Goal: Task Accomplishment & Management: Manage account settings

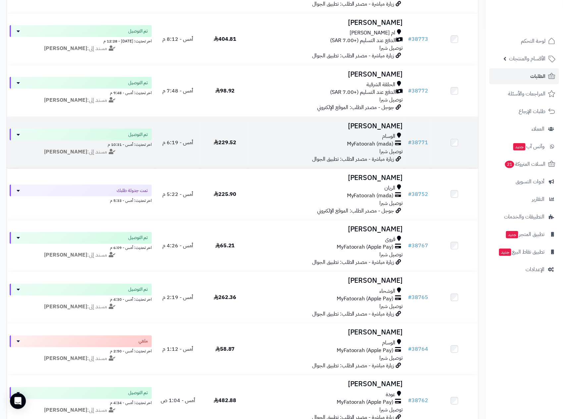
scroll to position [348, 0]
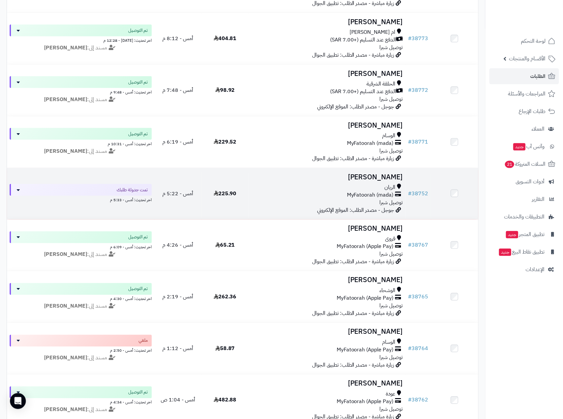
click at [344, 189] on div "الريان" at bounding box center [327, 188] width 152 height 8
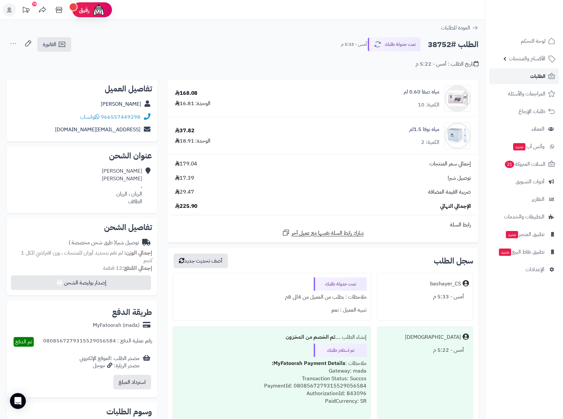
click at [530, 78] on link "الطلبات" at bounding box center [525, 76] width 70 height 16
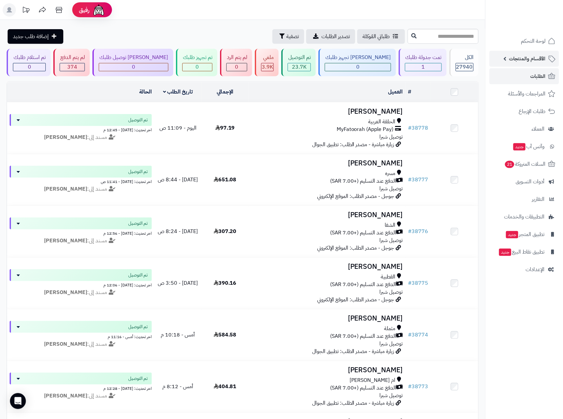
click at [538, 57] on span "الأقسام والمنتجات" at bounding box center [527, 58] width 36 height 9
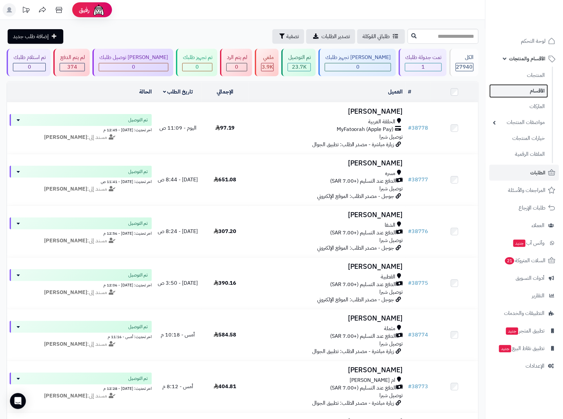
click at [535, 92] on link "الأقسام" at bounding box center [519, 91] width 59 height 14
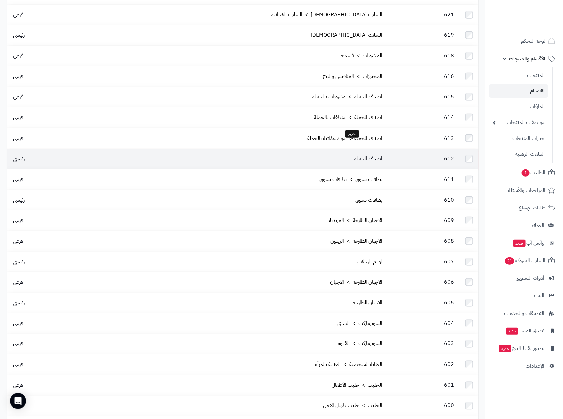
scroll to position [314, 0]
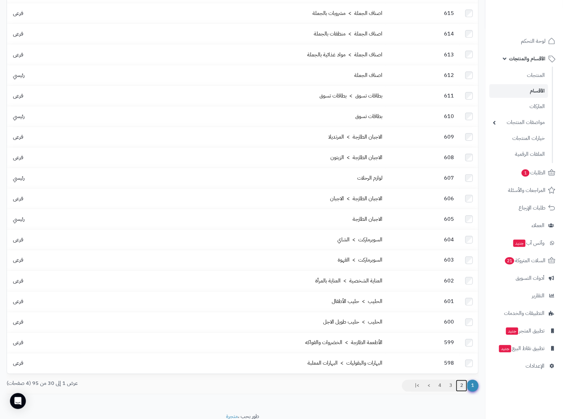
click at [461, 380] on link "2" at bounding box center [461, 386] width 11 height 12
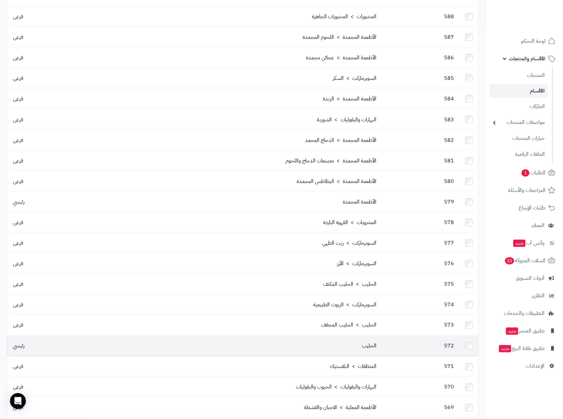
scroll to position [298, 0]
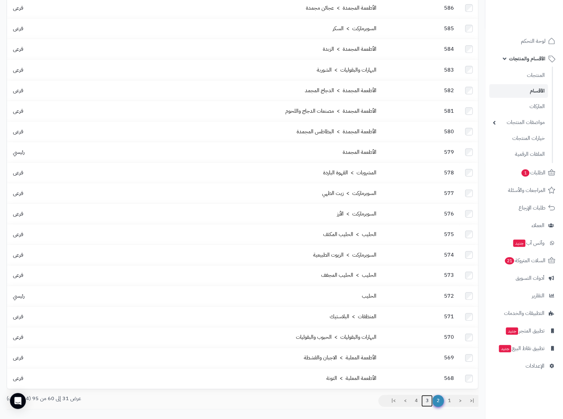
click at [427, 395] on link "3" at bounding box center [427, 401] width 11 height 12
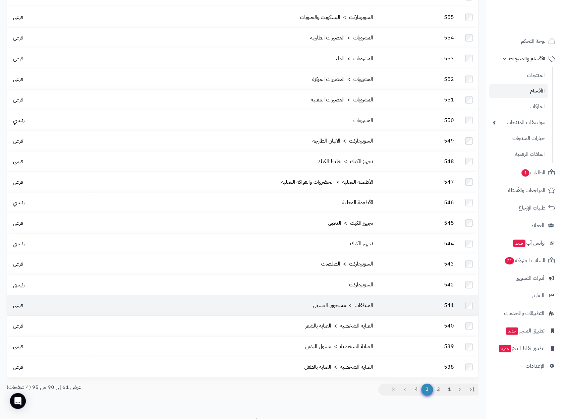
scroll to position [314, 0]
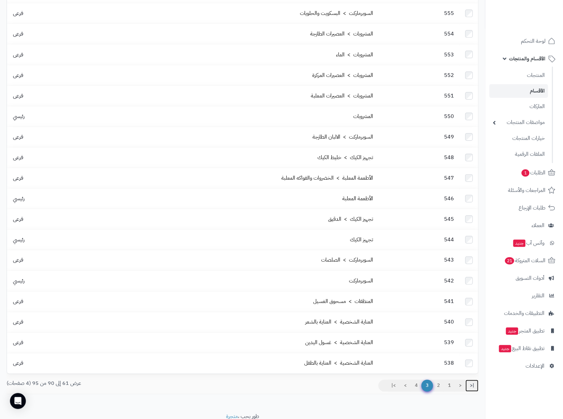
click at [474, 380] on link "|<" at bounding box center [472, 386] width 13 height 12
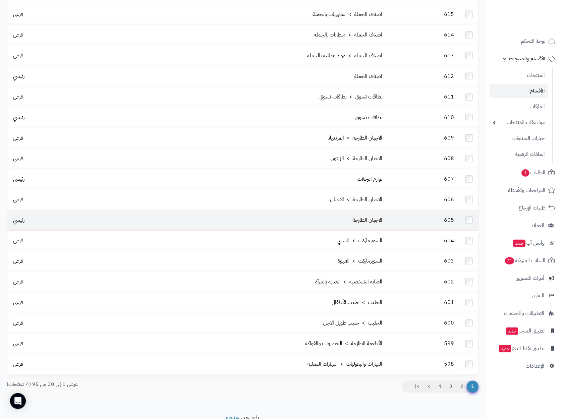
scroll to position [314, 0]
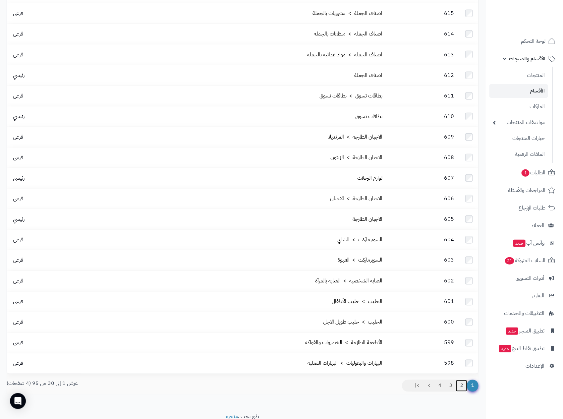
click at [463, 380] on link "2" at bounding box center [461, 386] width 11 height 12
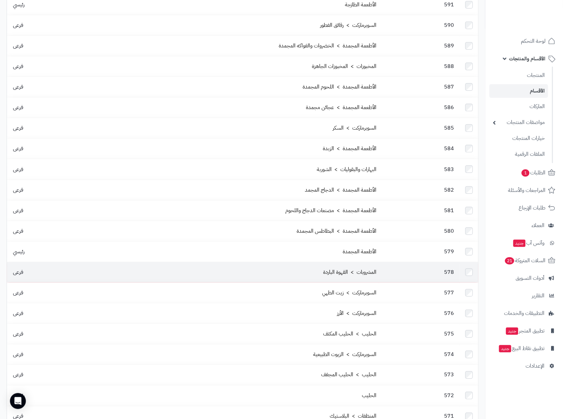
scroll to position [298, 0]
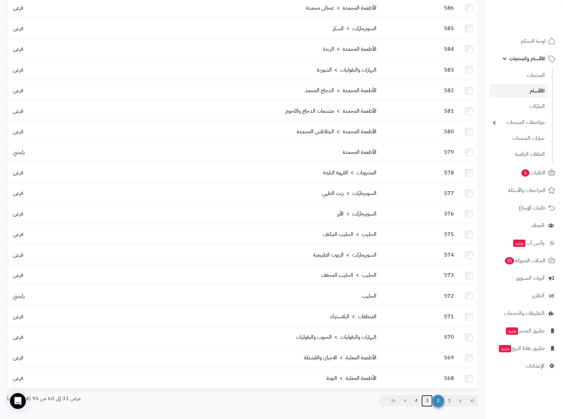
click at [428, 395] on link "3" at bounding box center [427, 401] width 11 height 12
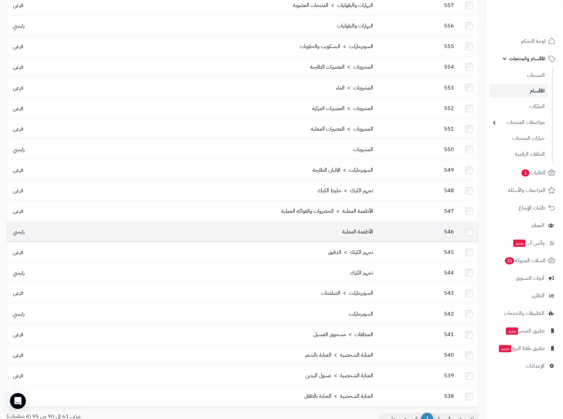
scroll to position [298, 0]
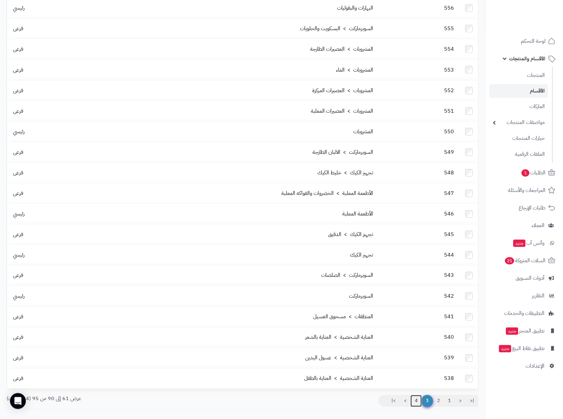
click at [414, 395] on link "4" at bounding box center [416, 401] width 11 height 12
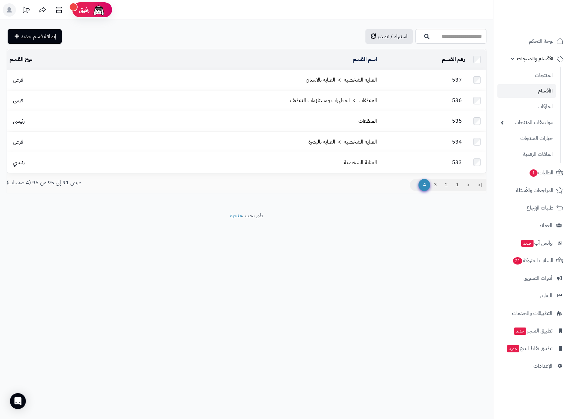
click at [541, 89] on link "الأقسام" at bounding box center [526, 91] width 59 height 14
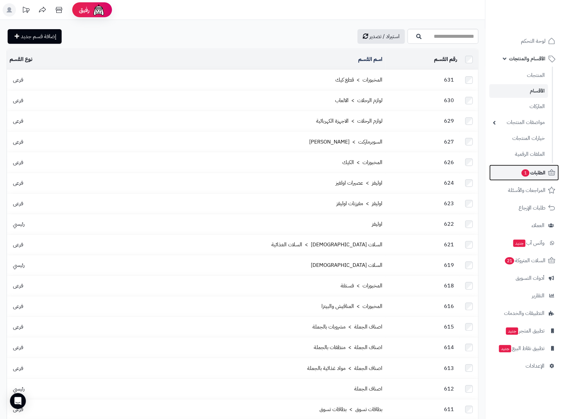
click at [535, 173] on span "الطلبات 1" at bounding box center [533, 172] width 25 height 9
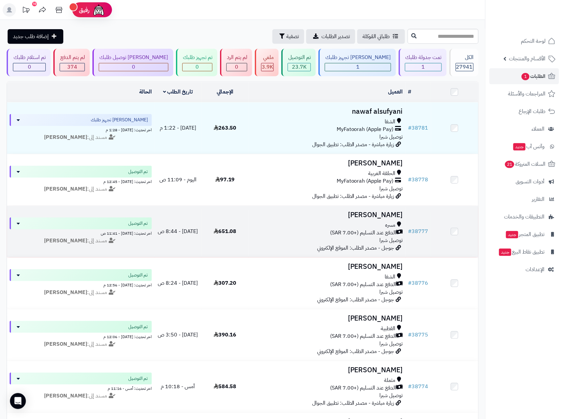
click at [336, 231] on span "الدفع عند التسليم (+7.00 SAR)" at bounding box center [363, 233] width 66 height 8
